Goal: Task Accomplishment & Management: Manage account settings

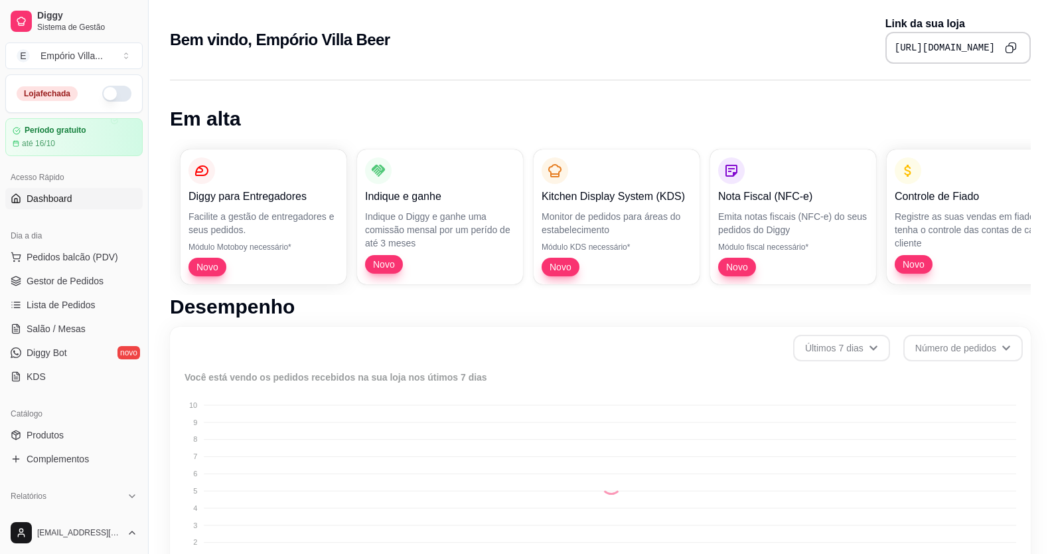
click at [108, 90] on button "button" at bounding box center [116, 94] width 29 height 16
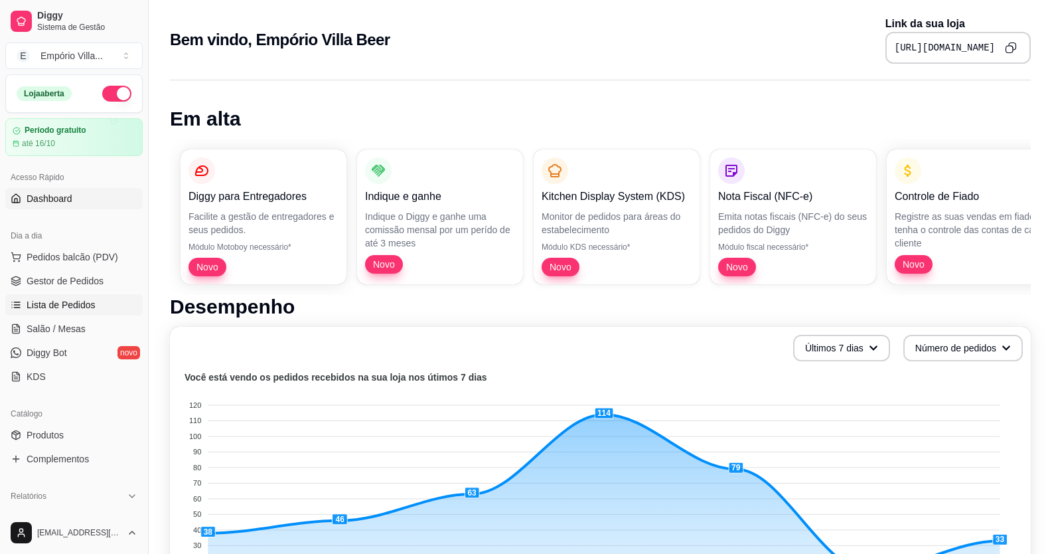
click at [72, 303] on span "Lista de Pedidos" at bounding box center [61, 304] width 69 height 13
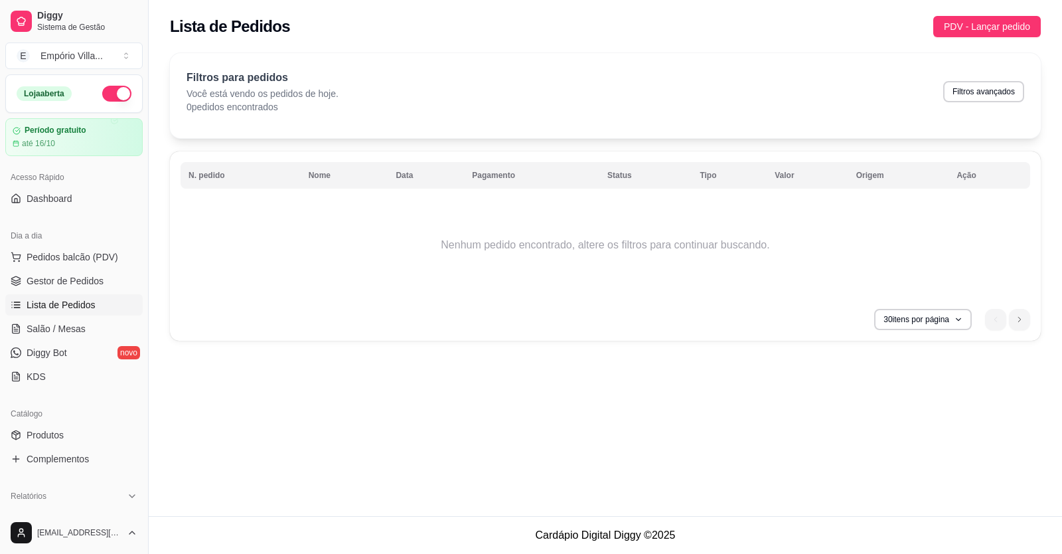
click at [254, 150] on div "Filtros para pedidos Você está vendo os pedidos de hoje. 0 pedidos encontrados …" at bounding box center [605, 196] width 871 height 287
drag, startPoint x: 282, startPoint y: 122, endPoint x: 268, endPoint y: 116, distance: 14.6
click at [273, 118] on div "Filtros para pedidos Você está vendo os pedidos de hoje. 0 pedidos encontrados …" at bounding box center [605, 95] width 871 height 85
click at [268, 116] on div "Filtros para pedidos Você está vendo os pedidos de hoje. 0 pedidos encontrados …" at bounding box center [605, 95] width 871 height 85
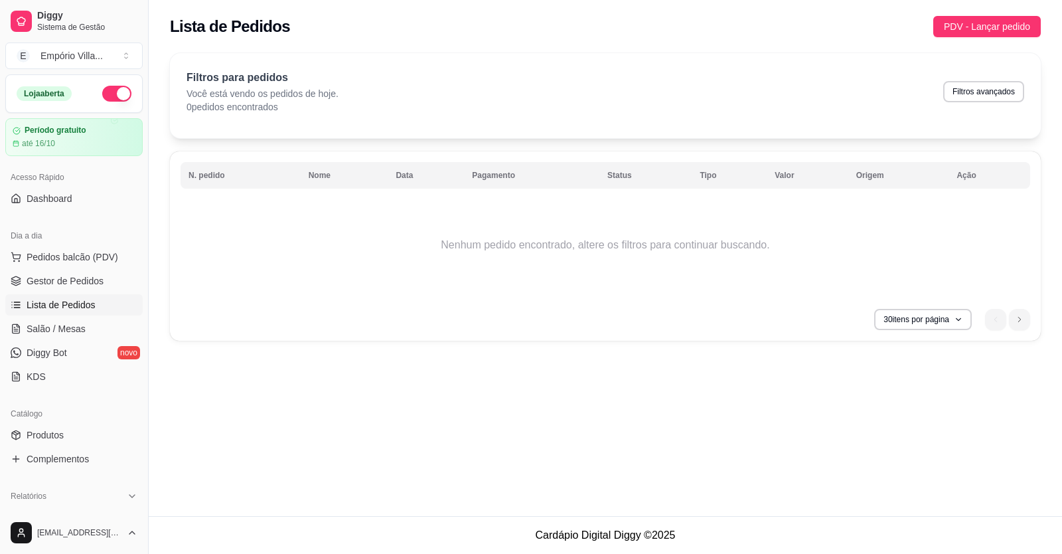
click at [256, 112] on p "0 pedidos encontrados" at bounding box center [263, 106] width 152 height 13
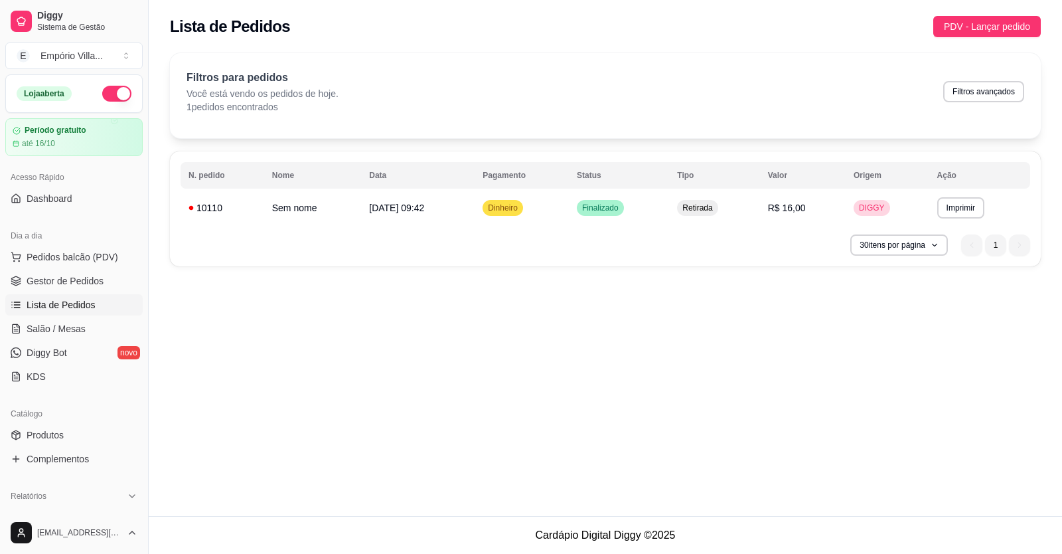
click at [0, 183] on div "Acesso Rápido Dashboard" at bounding box center [74, 187] width 148 height 53
